Goal: Complete application form

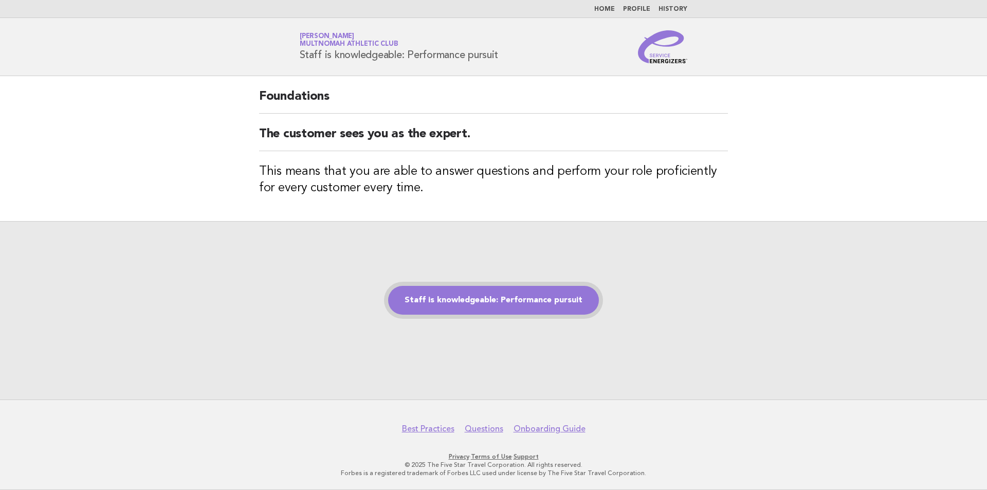
click at [481, 312] on link "Staff is knowledgeable: Performance pursuit" at bounding box center [493, 300] width 211 height 29
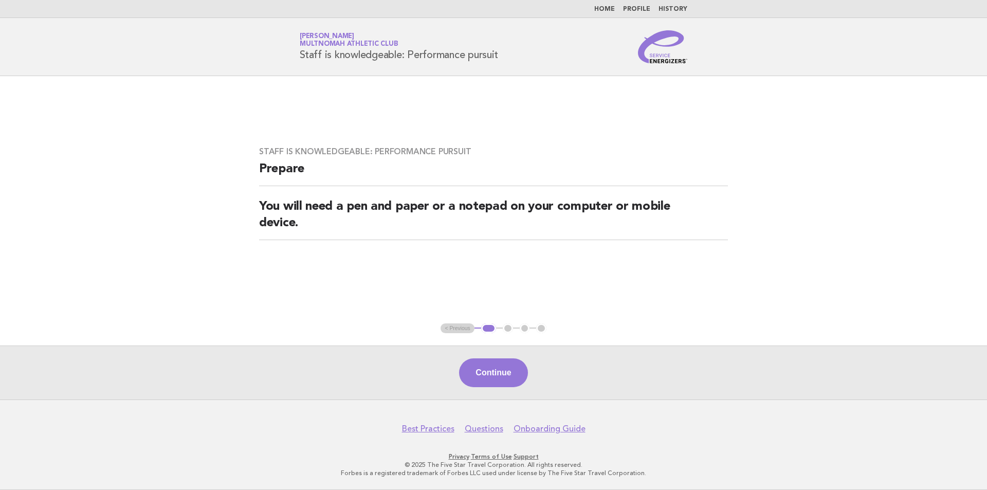
click at [517, 378] on button "Continue" at bounding box center [493, 372] width 68 height 29
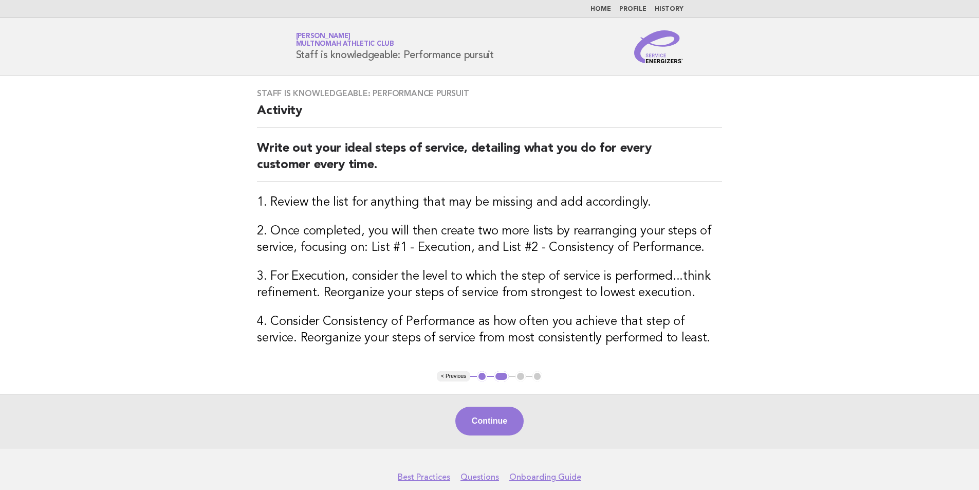
click at [494, 431] on button "Continue" at bounding box center [489, 420] width 68 height 29
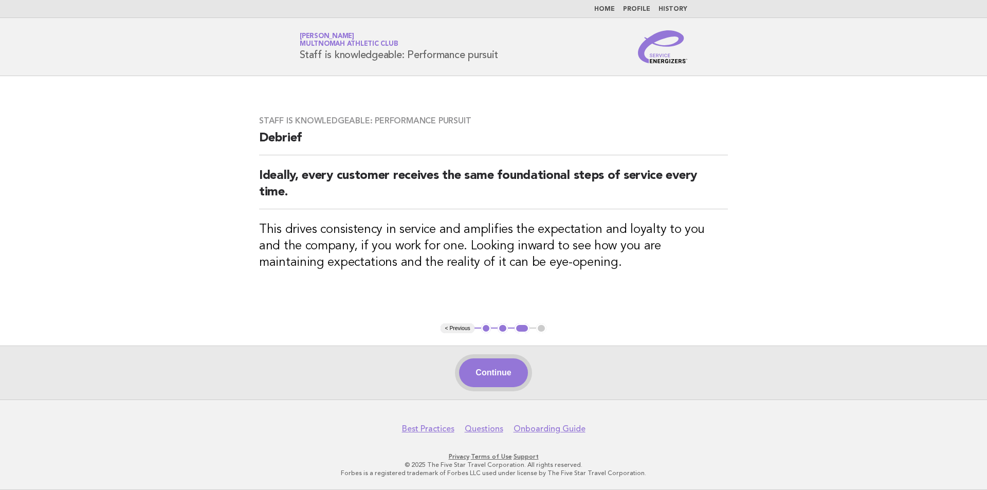
click at [471, 374] on button "Continue" at bounding box center [493, 372] width 68 height 29
